Goal: Task Accomplishment & Management: Manage account settings

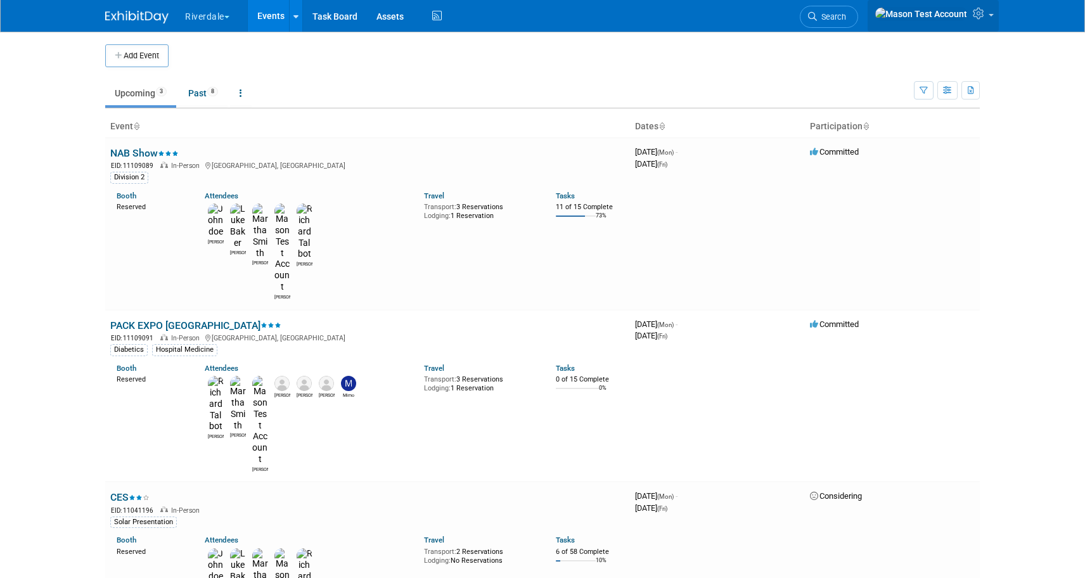
click at [992, 13] on link at bounding box center [932, 16] width 131 height 32
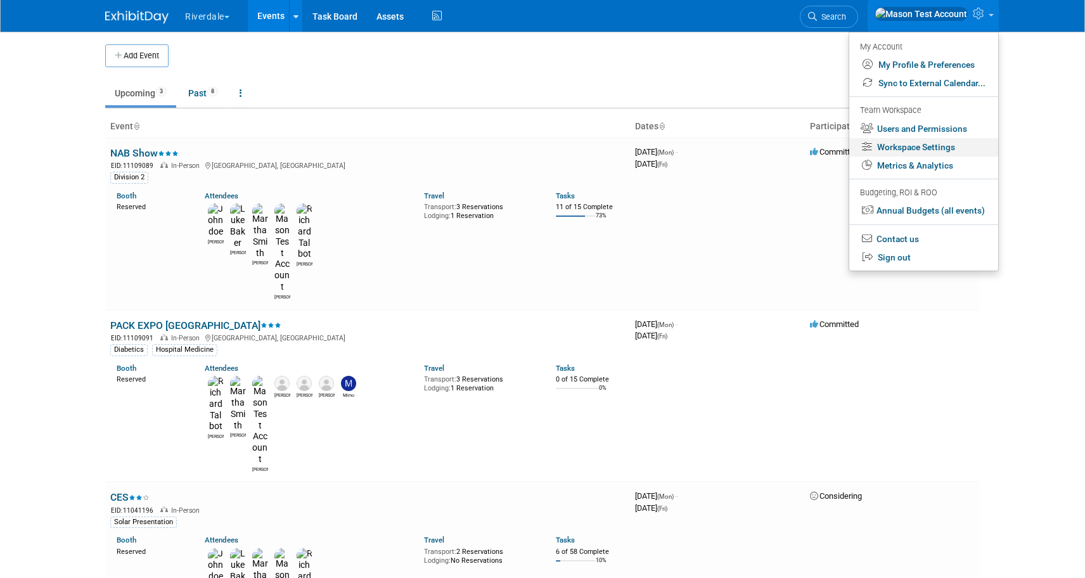
click at [935, 153] on link "Workspace Settings" at bounding box center [923, 147] width 149 height 18
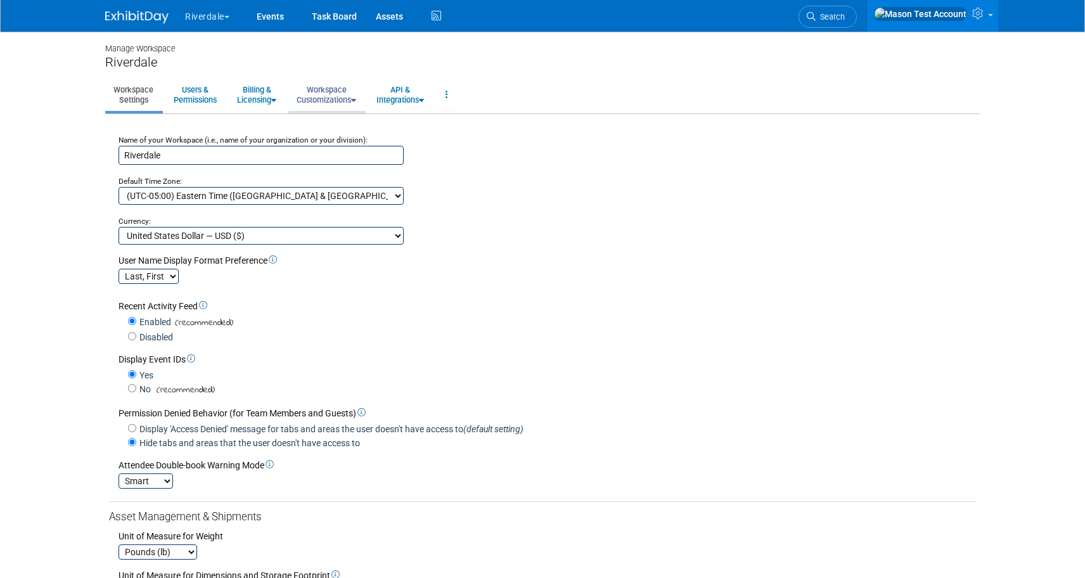
click at [332, 89] on link "Workspace Customizations" at bounding box center [326, 94] width 76 height 31
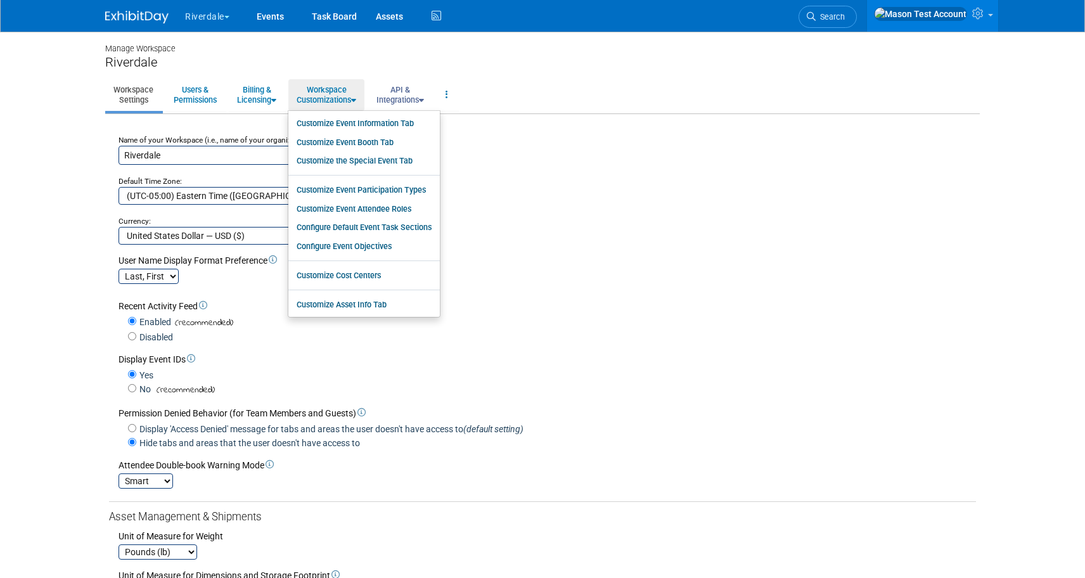
click at [404, 93] on link "API & Integrations" at bounding box center [400, 94] width 64 height 31
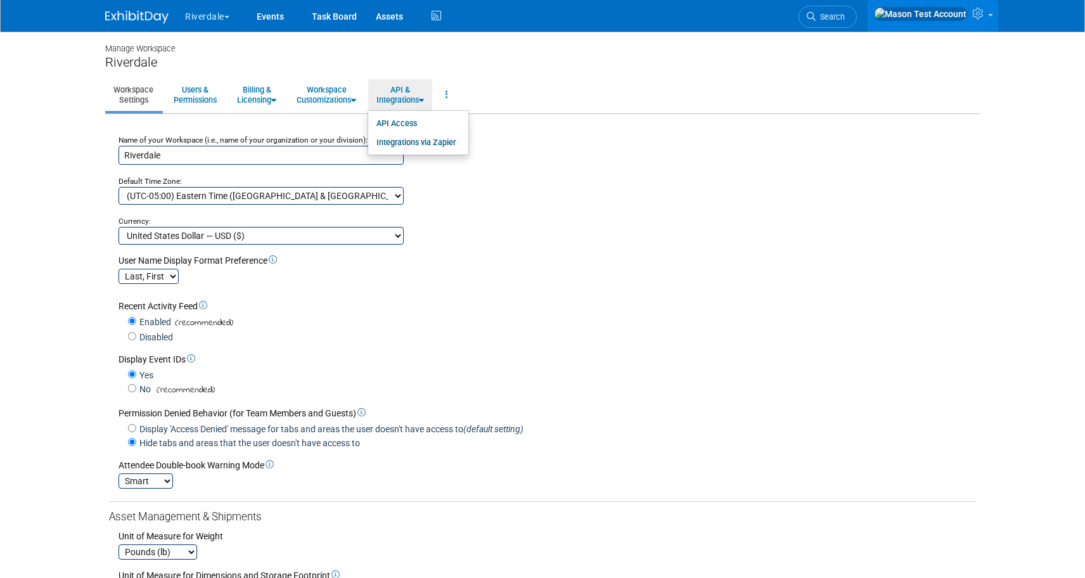
click at [976, 8] on link at bounding box center [932, 16] width 131 height 32
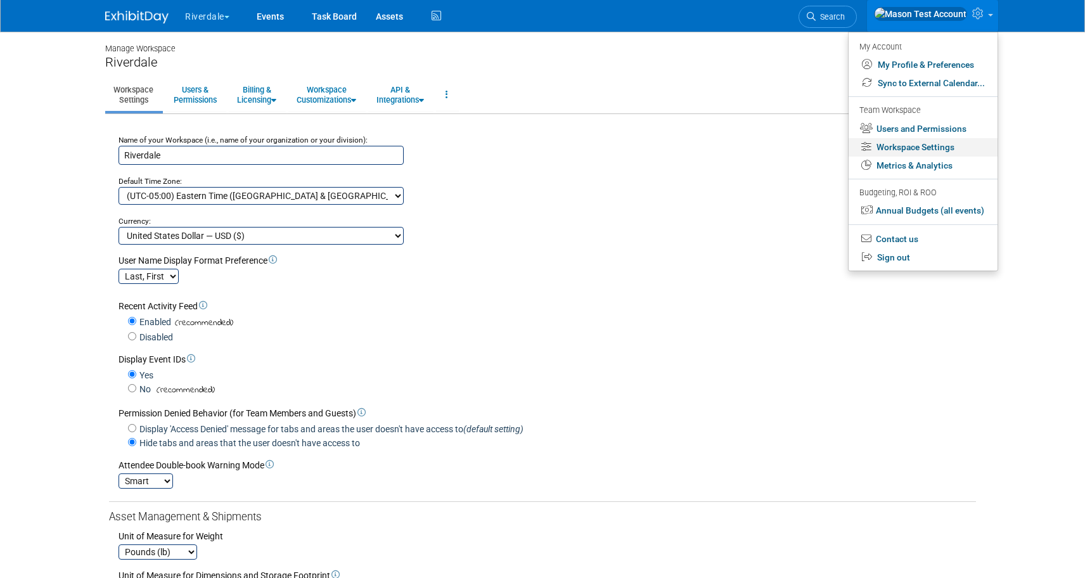
click at [900, 151] on link "Workspace Settings" at bounding box center [922, 147] width 149 height 18
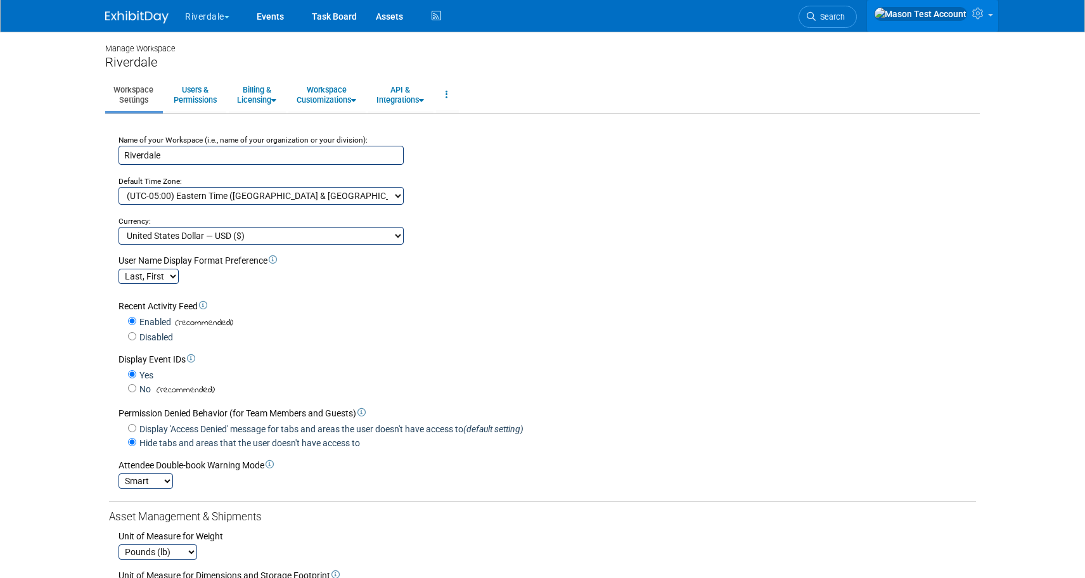
click at [970, 16] on link at bounding box center [932, 16] width 131 height 32
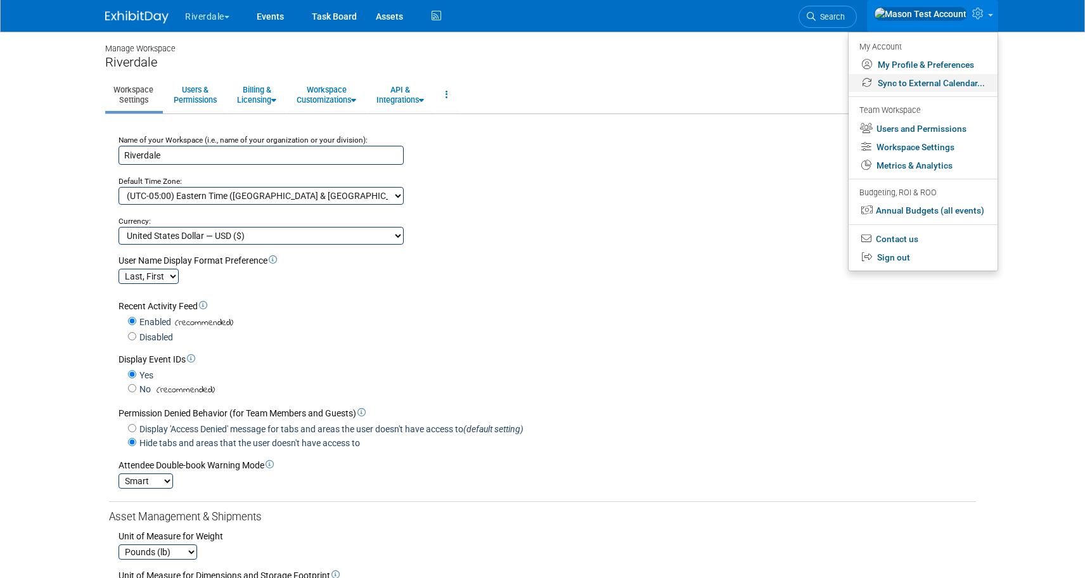
click at [928, 83] on link "Sync to External Calendar..." at bounding box center [922, 83] width 149 height 18
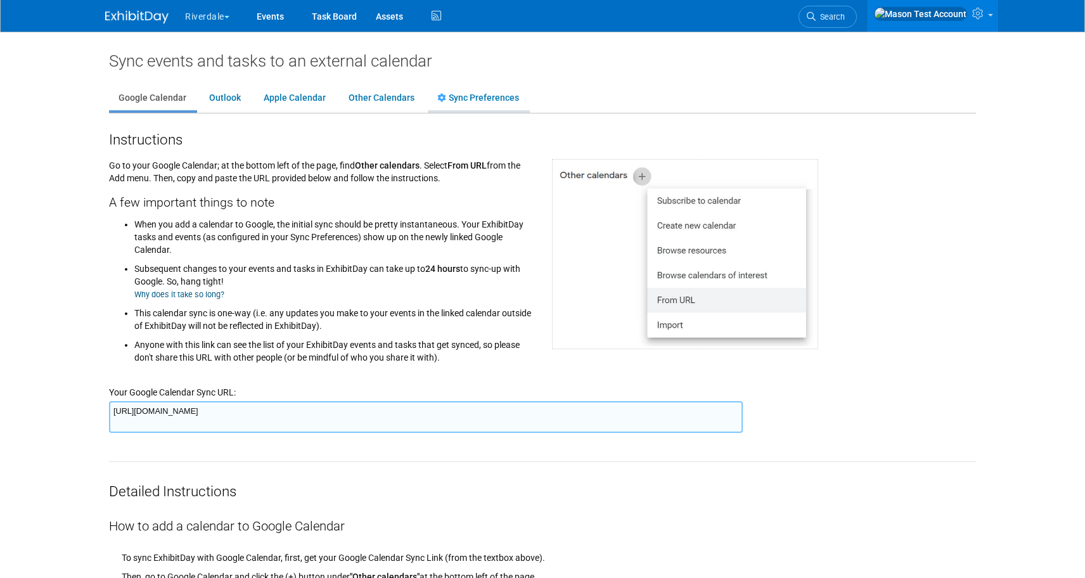
click at [466, 97] on link "Sync Preferences" at bounding box center [478, 98] width 101 height 24
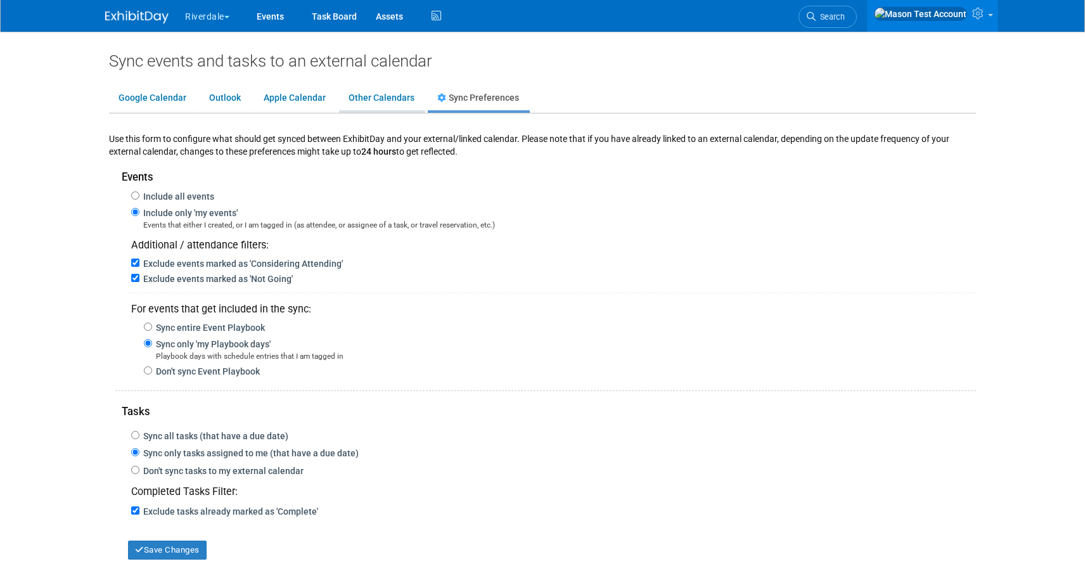
click at [386, 93] on link "Other Calendars" at bounding box center [381, 98] width 85 height 24
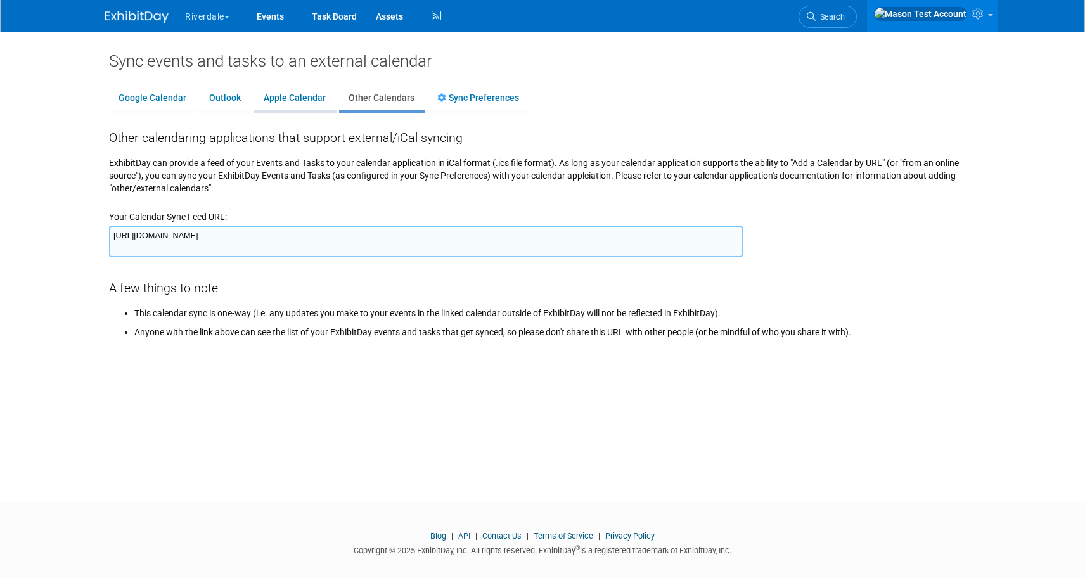
click at [290, 105] on link "Apple Calendar" at bounding box center [294, 98] width 81 height 24
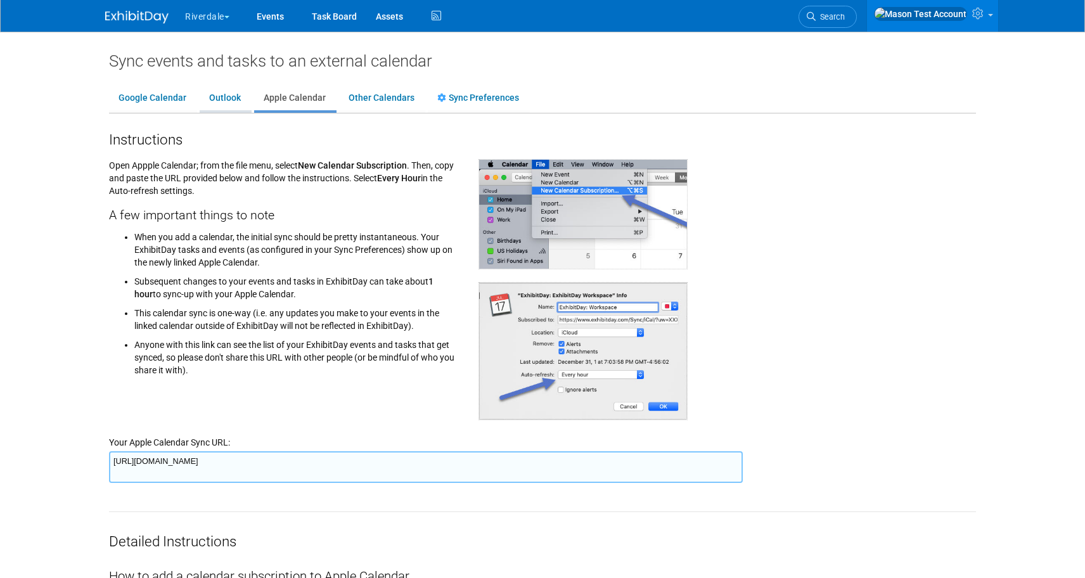
click at [208, 105] on link "Outlook" at bounding box center [225, 98] width 51 height 24
